Goal: Information Seeking & Learning: Learn about a topic

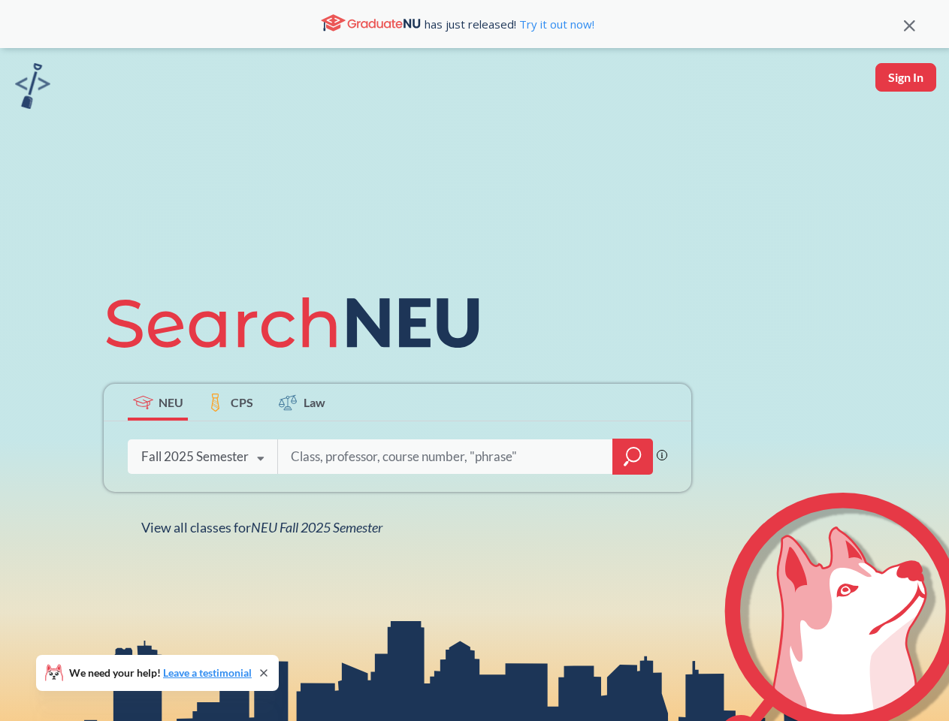
click at [474, 361] on icon at bounding box center [299, 323] width 391 height 84
click at [909, 24] on icon at bounding box center [909, 25] width 11 height 11
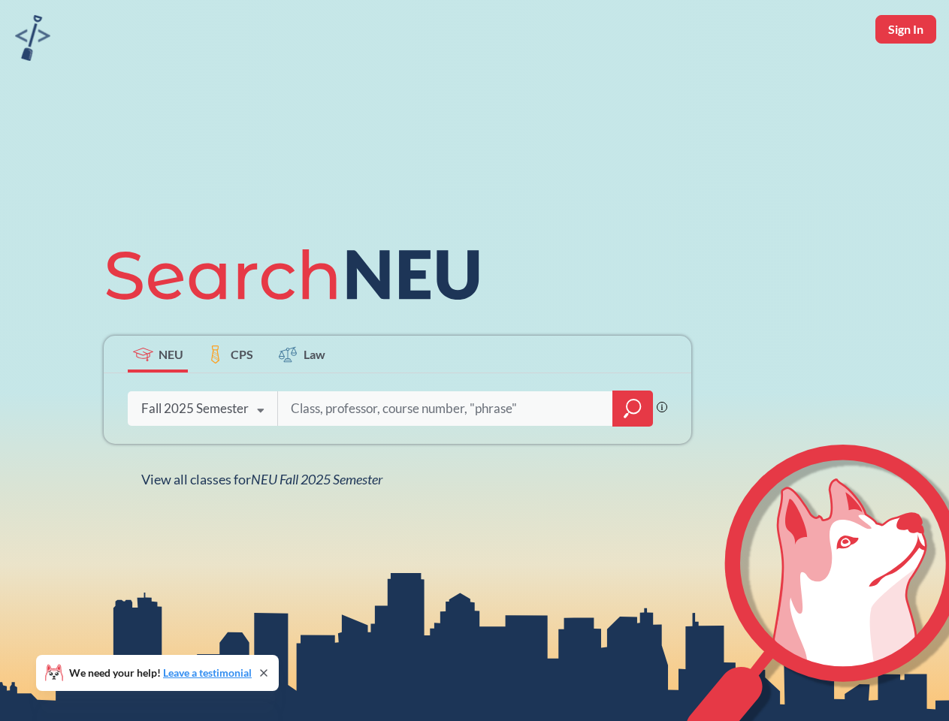
click at [905, 77] on div "NEU CPS Law Phrase search guarantees the exact search appears in the results. E…" at bounding box center [474, 360] width 949 height 721
click at [158, 402] on div "Fall 2025 Semester" at bounding box center [194, 408] width 107 height 17
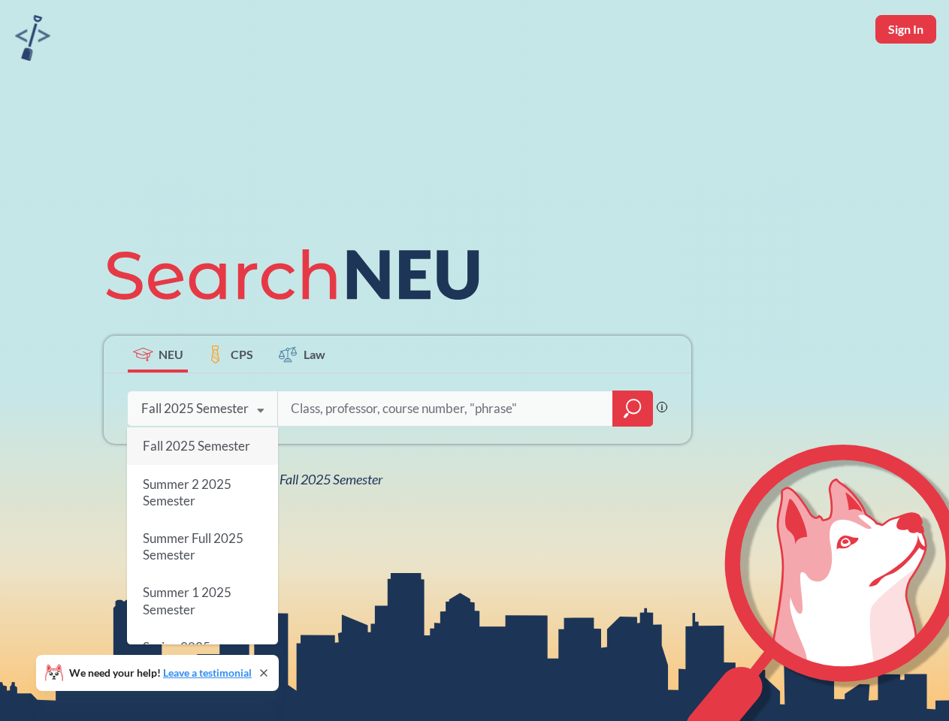
click at [230, 402] on div "Fall 2025 Semester" at bounding box center [194, 408] width 107 height 17
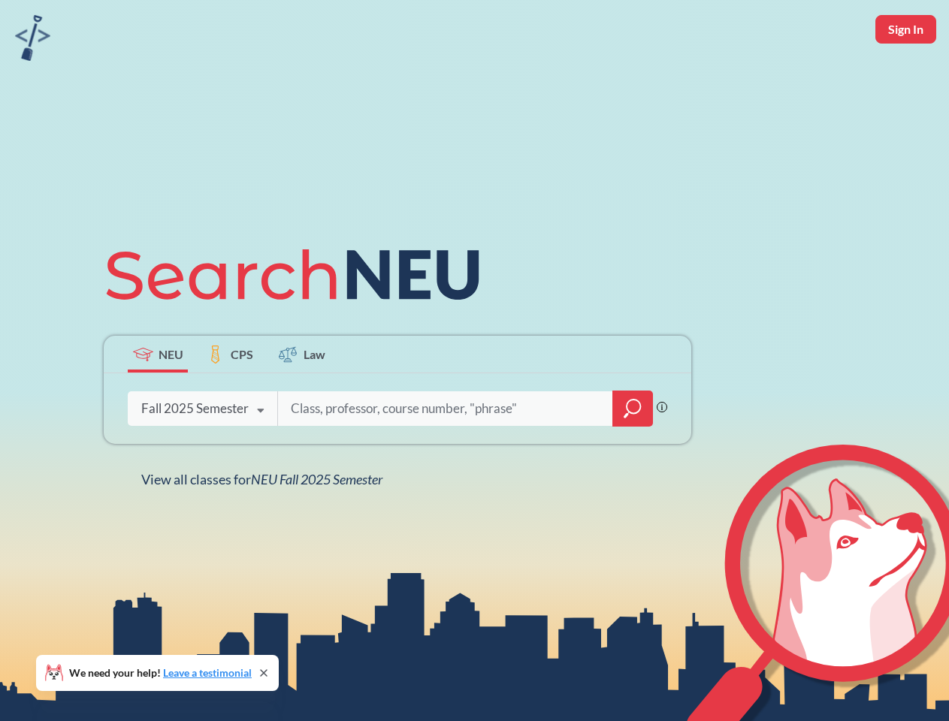
click at [302, 402] on input "search" at bounding box center [445, 409] width 313 height 32
click at [633, 457] on div "NEU CPS Law Phrase search guarantees the exact search appears in the results. E…" at bounding box center [398, 360] width 606 height 255
click at [202, 457] on div "NEU CPS Law Phrase search guarantees the exact search appears in the results. E…" at bounding box center [398, 360] width 606 height 255
click at [261, 459] on div "NEU CPS Law Phrase search guarantees the exact search appears in the results. E…" at bounding box center [398, 360] width 606 height 255
click at [265, 527] on div "NEU CPS Law Phrase search guarantees the exact search appears in the results. E…" at bounding box center [474, 360] width 949 height 721
